Goal: Navigation & Orientation: Find specific page/section

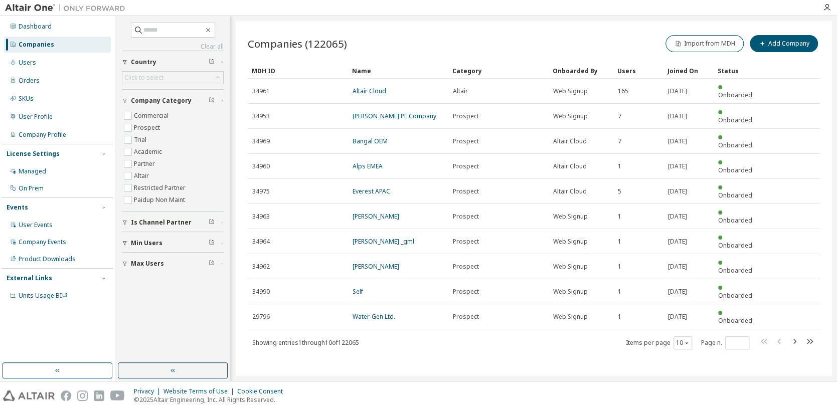
click at [37, 8] on img at bounding box center [67, 8] width 125 height 10
click at [84, 9] on img at bounding box center [67, 8] width 125 height 10
